Goal: Task Accomplishment & Management: Manage account settings

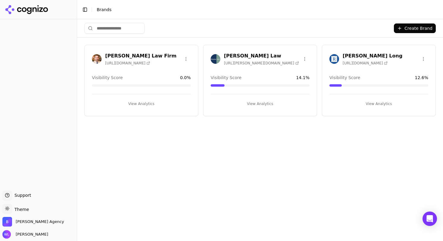
click at [238, 56] on h3 "[PERSON_NAME] Law" at bounding box center [261, 55] width 75 height 7
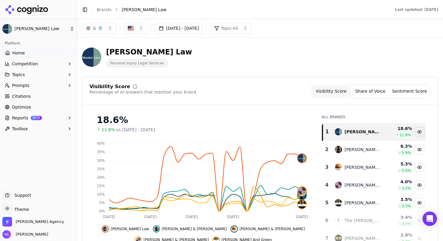
click at [192, 28] on button "[DATE] - [DATE]" at bounding box center [179, 28] width 48 height 11
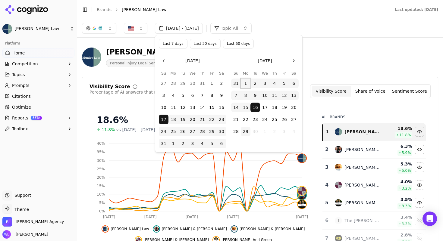
click at [244, 84] on button "1" at bounding box center [246, 84] width 10 height 10
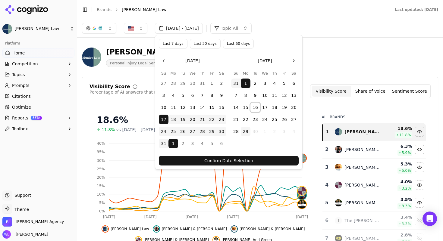
click at [254, 106] on button "16" at bounding box center [255, 108] width 10 height 10
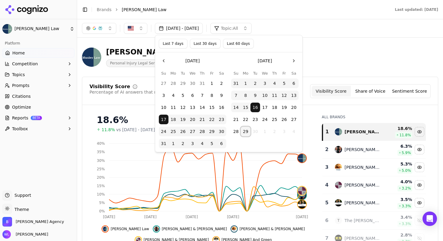
click at [246, 132] on button "29" at bounding box center [246, 132] width 10 height 10
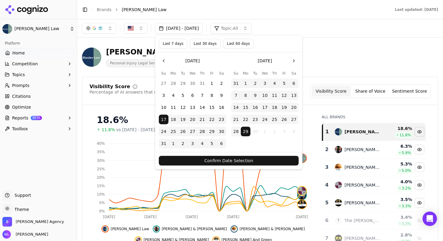
click at [206, 44] on button "Last 30 days" at bounding box center [205, 44] width 31 height 10
click at [223, 162] on button "Confirm Date Selection" at bounding box center [229, 161] width 140 height 10
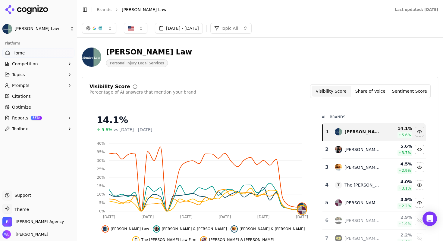
click at [356, 94] on button "Share of Voice" at bounding box center [369, 91] width 39 height 11
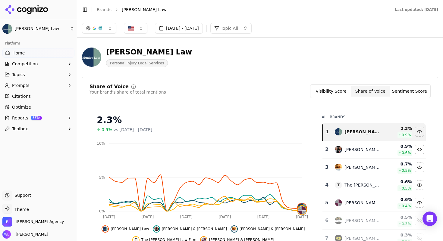
click at [398, 89] on button "Sentiment Score" at bounding box center [409, 91] width 39 height 11
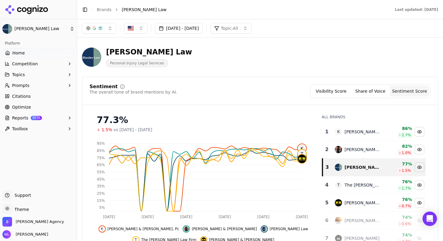
click at [363, 91] on button "Share of Voice" at bounding box center [369, 91] width 39 height 11
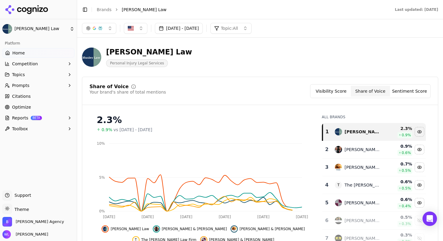
click at [344, 92] on button "Visibility Score" at bounding box center [330, 91] width 39 height 11
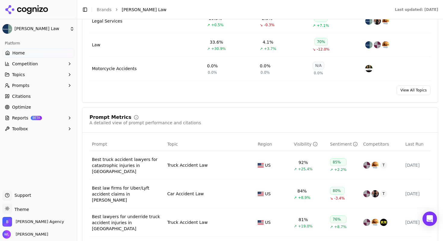
scroll to position [473, 0]
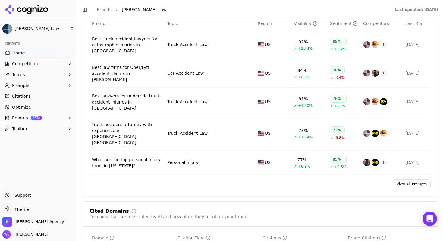
click at [415, 179] on link "View All Prompts" at bounding box center [411, 184] width 38 height 10
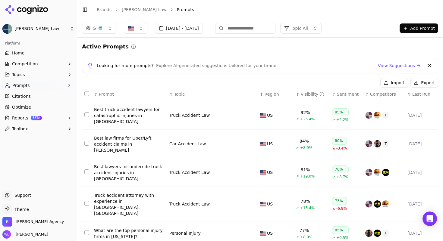
click at [298, 95] on div "↕ Visibility" at bounding box center [311, 94] width 31 height 6
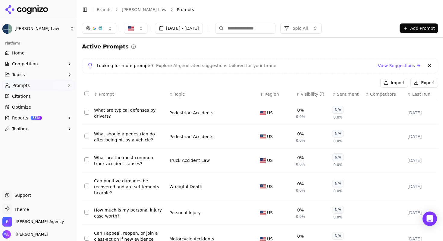
click at [86, 114] on button "Select row 87" at bounding box center [86, 112] width 5 height 5
click at [352, 83] on button "Deactivate ( 1 )" at bounding box center [355, 83] width 44 height 10
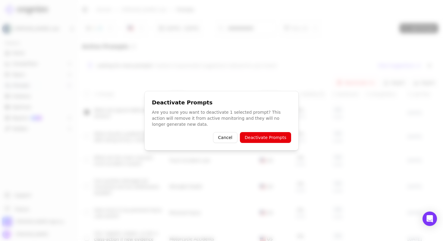
click at [275, 135] on button "Deactivate Prompts" at bounding box center [265, 137] width 51 height 11
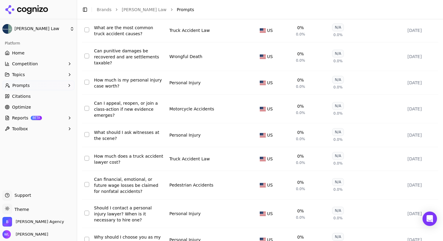
scroll to position [143, 0]
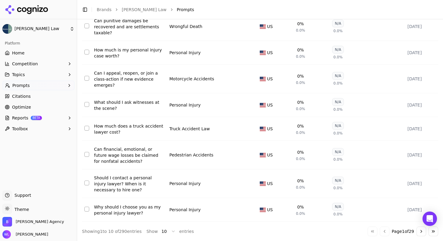
click at [139, 210] on div "Why should I choose you as my personal injury lawyer?" at bounding box center [129, 210] width 70 height 12
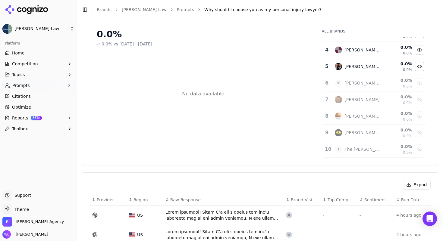
scroll to position [178, 0]
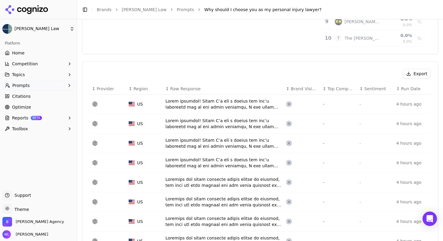
click at [236, 185] on div "Data table" at bounding box center [223, 182] width 116 height 12
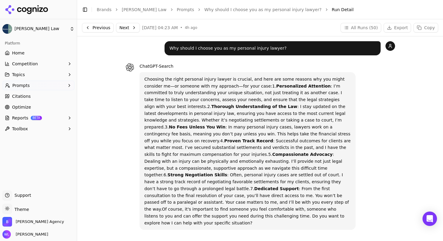
click at [127, 27] on button "Next" at bounding box center [128, 28] width 24 height 10
click at [260, 11] on link "Why should I choose you as my personal injury lawyer?" at bounding box center [262, 10] width 117 height 6
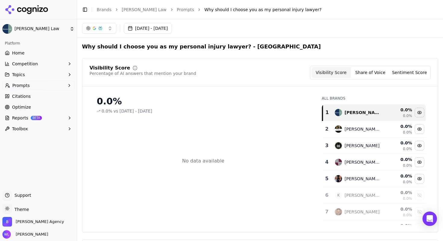
click at [177, 9] on link "Prompts" at bounding box center [185, 10] width 17 height 6
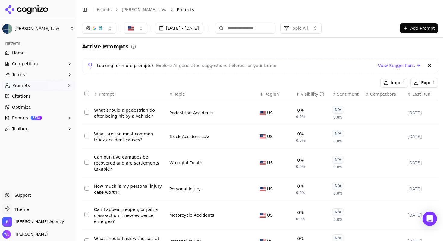
scroll to position [143, 0]
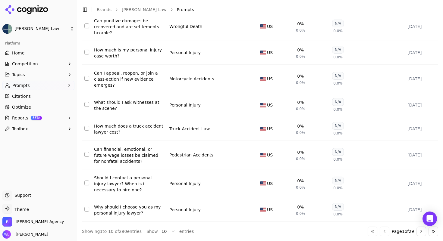
click at [86, 207] on button "Select row 96" at bounding box center [86, 209] width 5 height 5
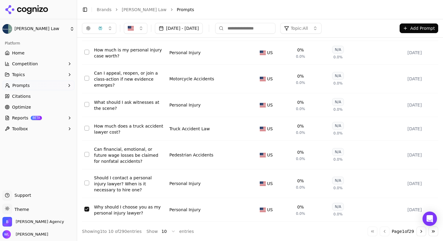
scroll to position [0, 0]
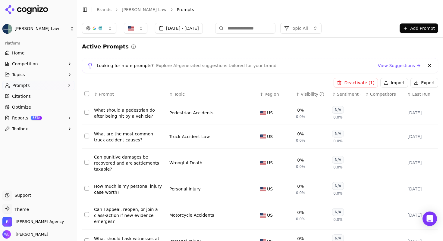
click at [356, 84] on button "Deactivate ( 1 )" at bounding box center [355, 83] width 44 height 10
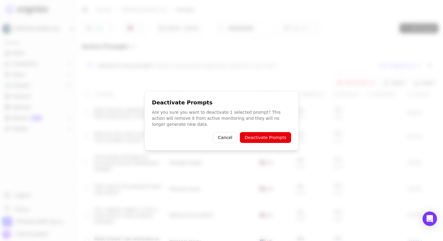
click at [278, 140] on button "Deactivate Prompts" at bounding box center [265, 137] width 51 height 11
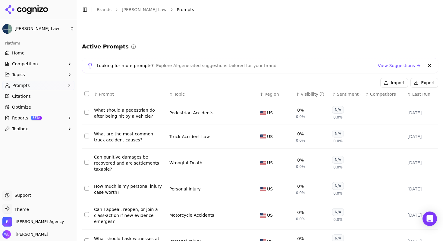
scroll to position [125, 0]
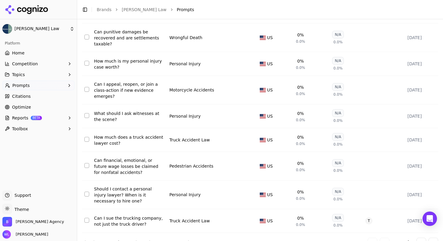
click at [87, 90] on button "Select row 91" at bounding box center [86, 89] width 5 height 5
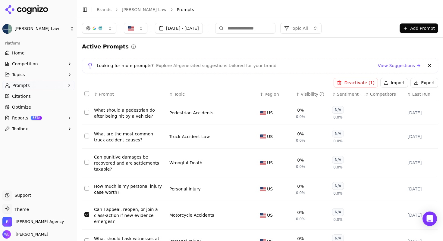
click at [347, 82] on button "Deactivate ( 1 )" at bounding box center [355, 83] width 44 height 10
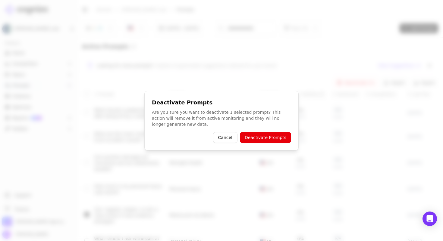
click at [269, 139] on button "Deactivate Prompts" at bounding box center [265, 137] width 51 height 11
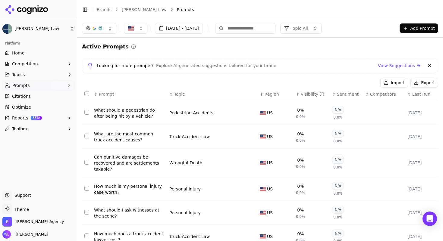
scroll to position [138, 0]
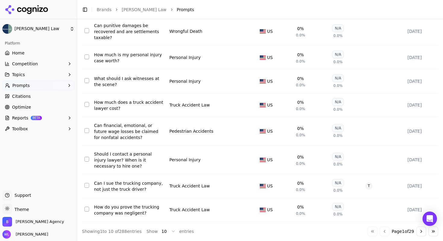
click at [126, 206] on div "How do you prove the trucking company was negligent?" at bounding box center [129, 210] width 70 height 12
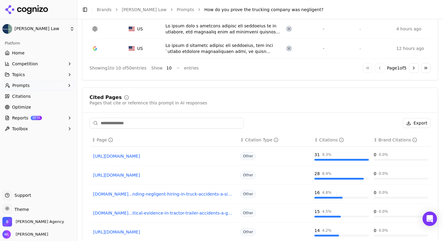
scroll to position [532, 0]
